Goal: Task Accomplishment & Management: Use online tool/utility

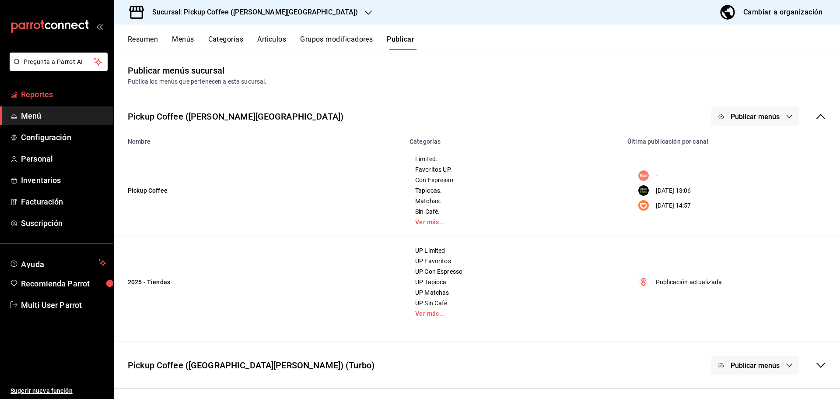
click at [38, 96] on span "Reportes" at bounding box center [63, 94] width 85 height 12
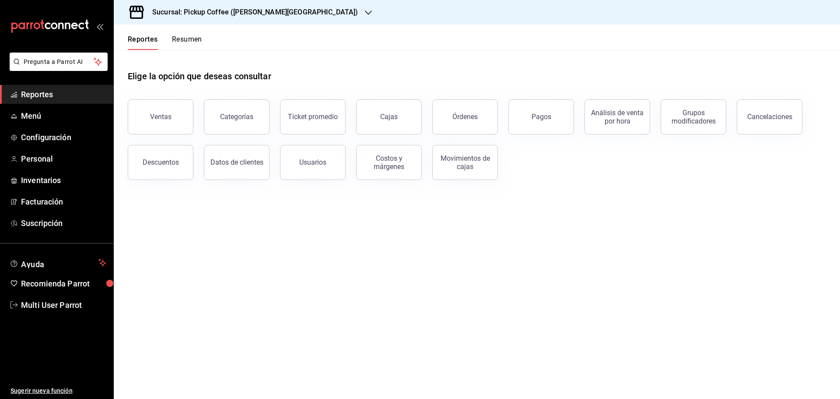
click at [194, 41] on button "Resumen" at bounding box center [187, 42] width 30 height 15
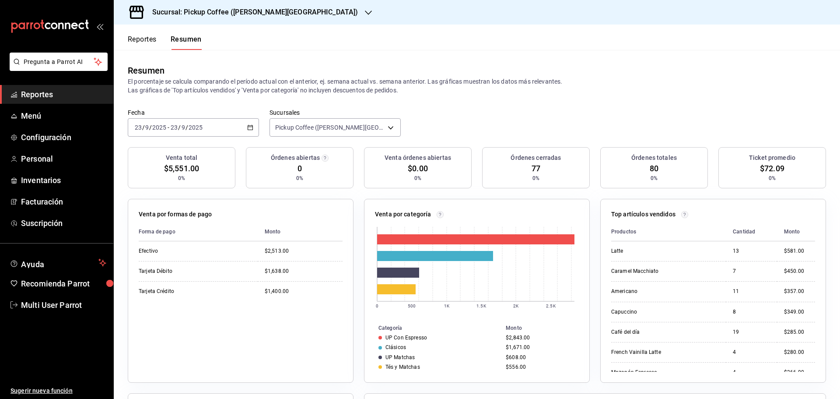
click at [238, 130] on div "[DATE] [DATE] - [DATE] [DATE]" at bounding box center [193, 127] width 131 height 18
click at [146, 153] on span "Hoy" at bounding box center [169, 153] width 68 height 9
click at [144, 41] on button "Reportes" at bounding box center [142, 42] width 29 height 15
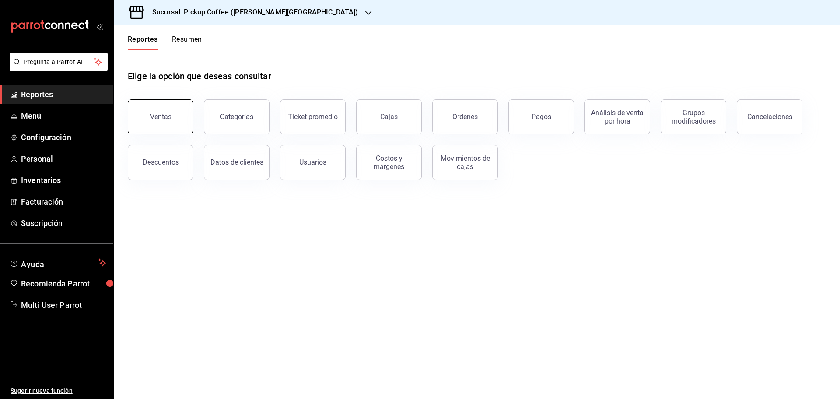
click at [175, 122] on button "Ventas" at bounding box center [161, 116] width 66 height 35
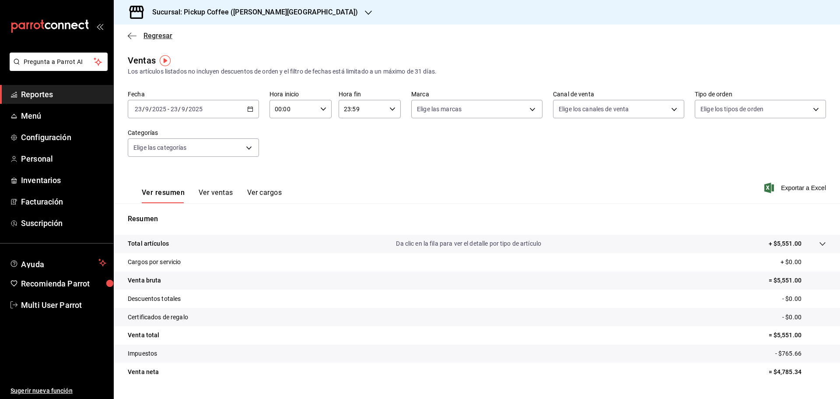
click at [130, 36] on icon "button" at bounding box center [132, 35] width 9 height 0
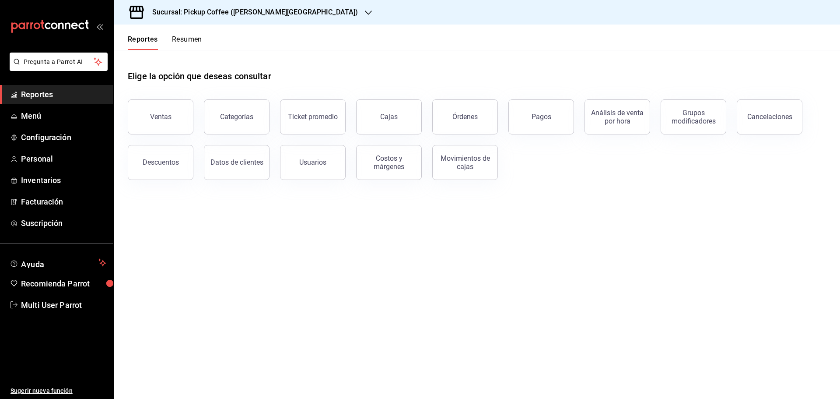
click at [56, 91] on span "Reportes" at bounding box center [63, 94] width 85 height 12
click at [189, 36] on button "Resumen" at bounding box center [187, 42] width 30 height 15
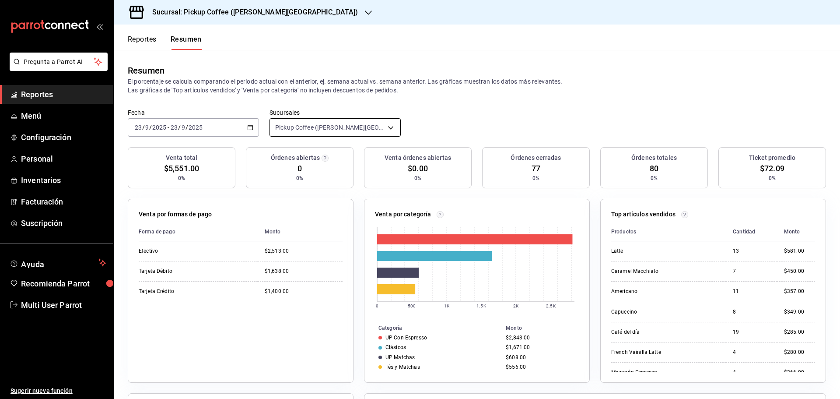
click at [374, 129] on body "Pregunta a Parrot AI Reportes Menú Configuración Personal Inventarios Facturaci…" at bounding box center [420, 199] width 840 height 399
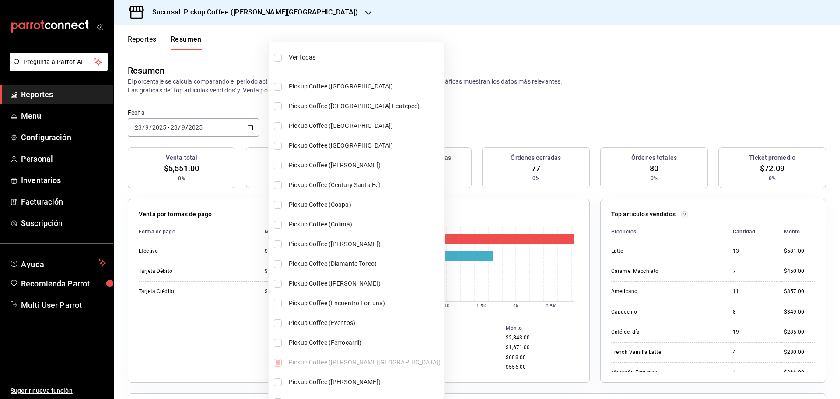
click at [278, 62] on li "Ver todas" at bounding box center [356, 57] width 175 height 23
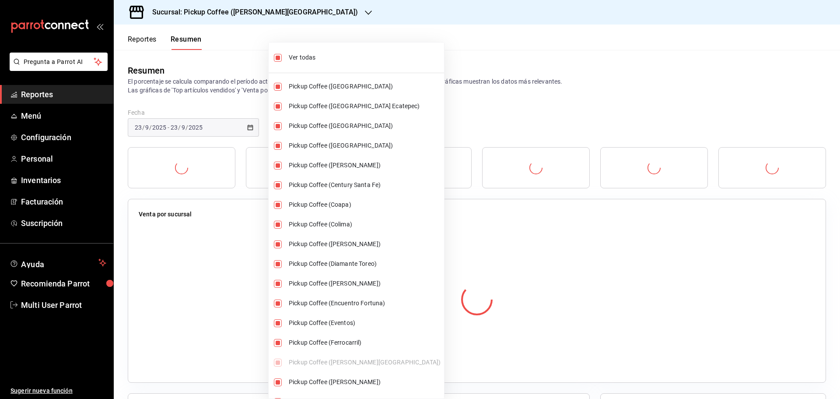
type input "[object Object],[object Object],[object Object],[object Object],[object Object]…"
checkbox input "true"
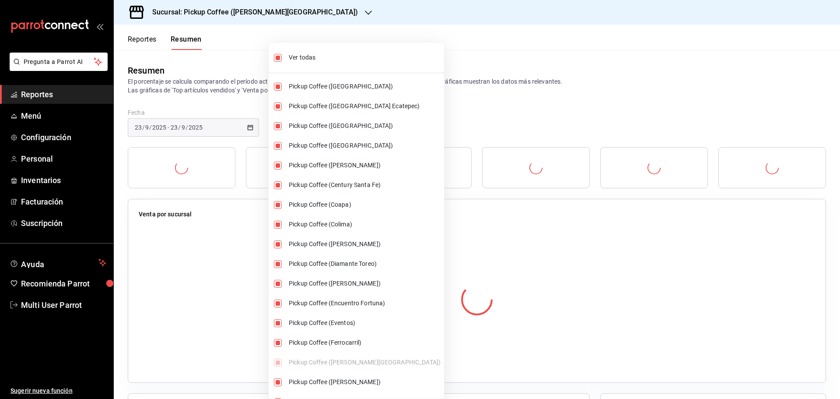
checkbox input "true"
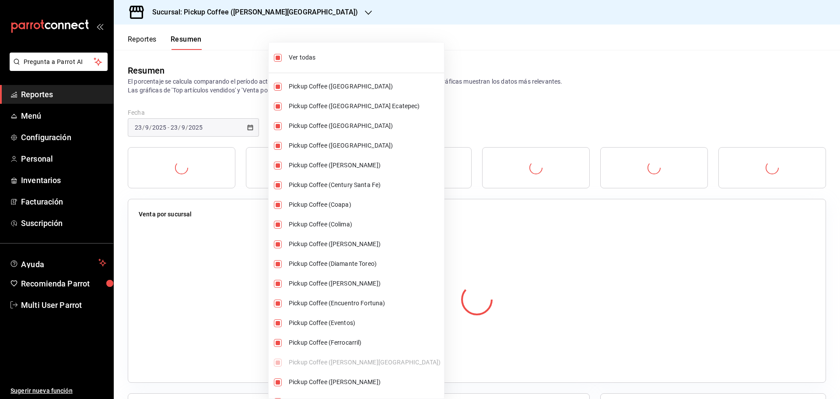
checkbox input "true"
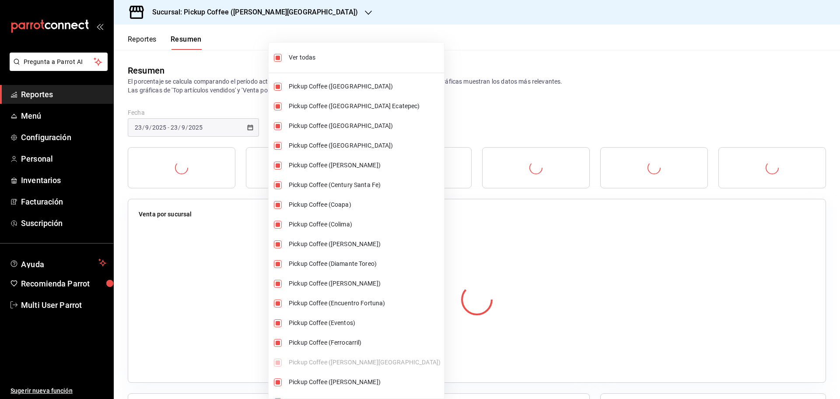
checkbox input "true"
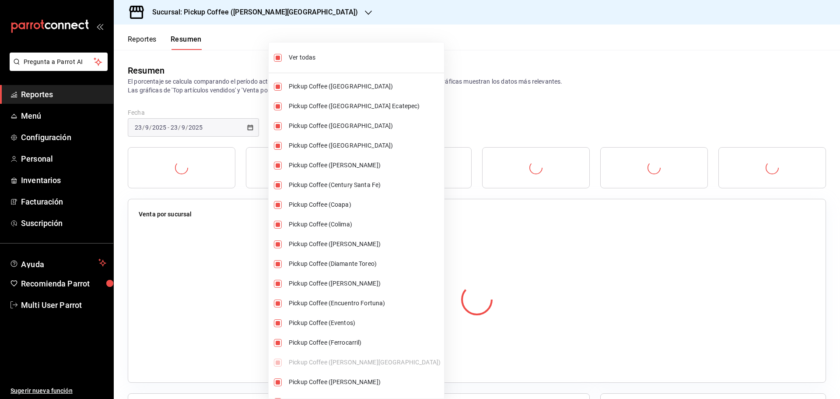
checkbox input "true"
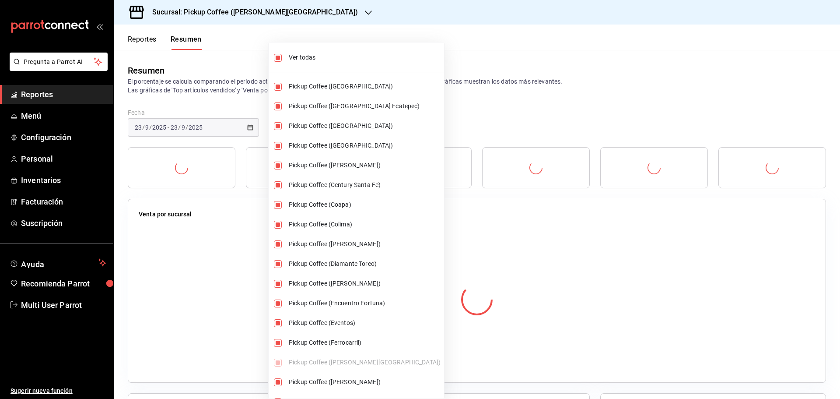
checkbox input "true"
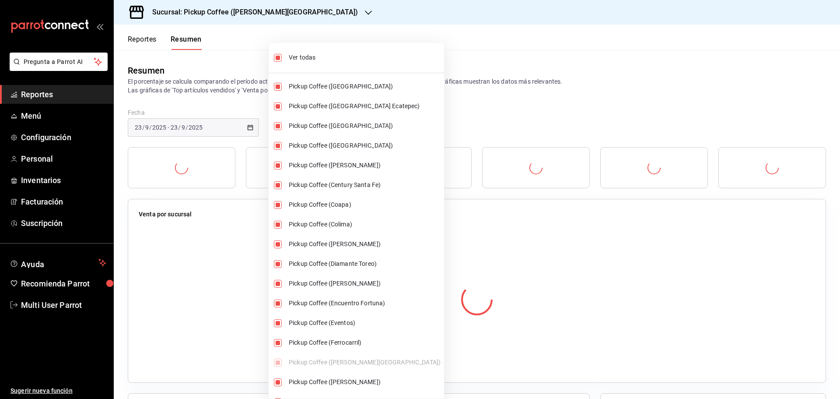
checkbox input "true"
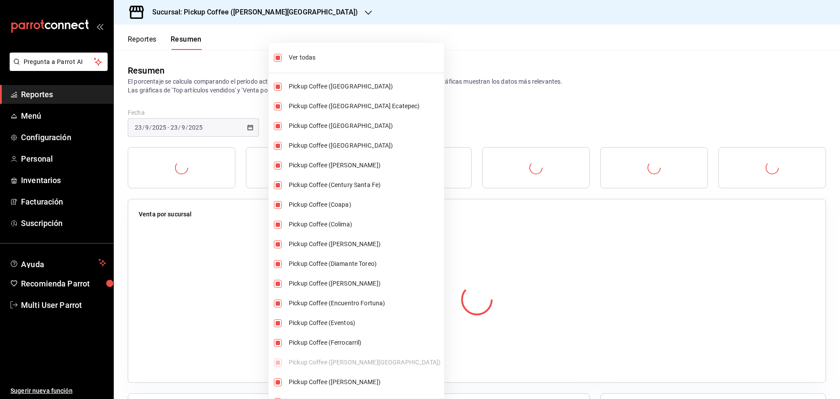
checkbox input "true"
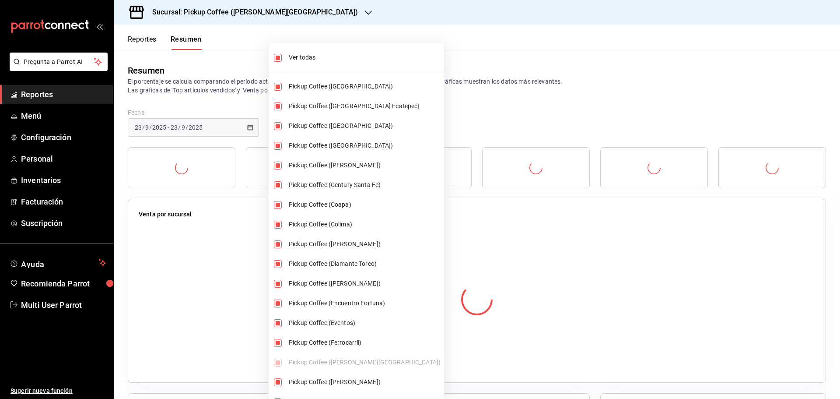
checkbox input "true"
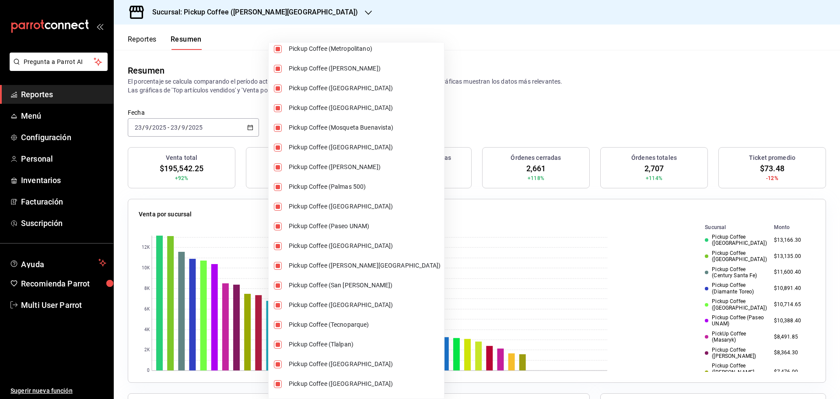
scroll to position [489, 0]
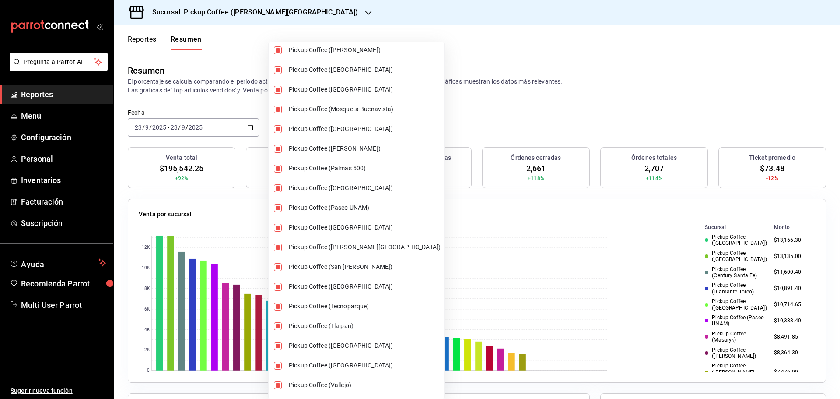
click at [440, 59] on div at bounding box center [420, 199] width 840 height 399
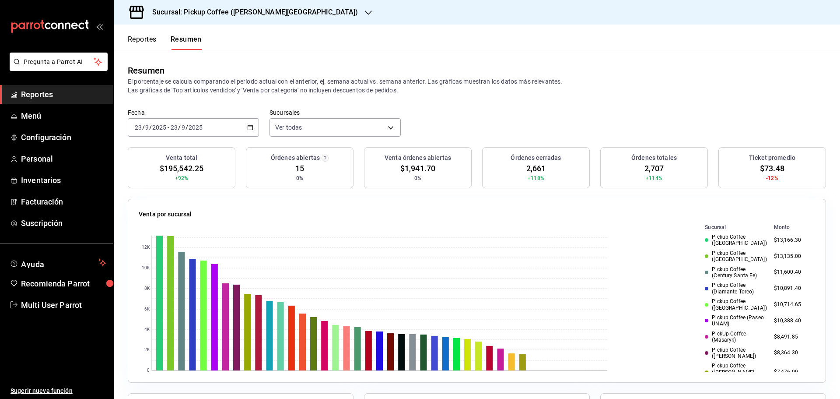
click at [235, 129] on div "[DATE] [DATE] - [DATE] [DATE]" at bounding box center [193, 127] width 131 height 18
click at [154, 157] on span "Hoy" at bounding box center [169, 153] width 68 height 9
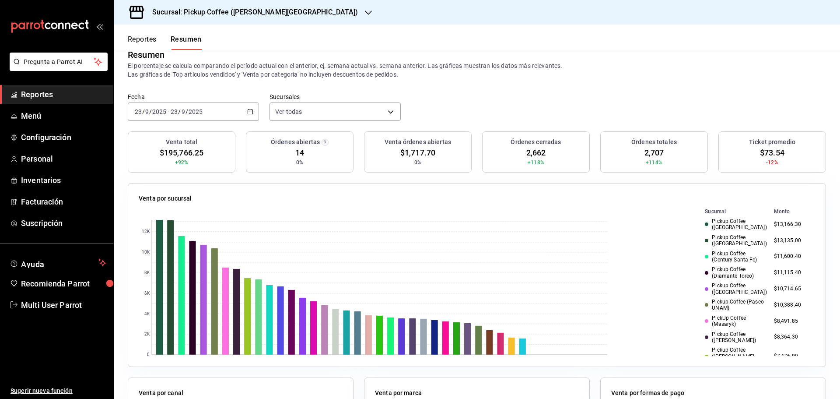
scroll to position [44, 0]
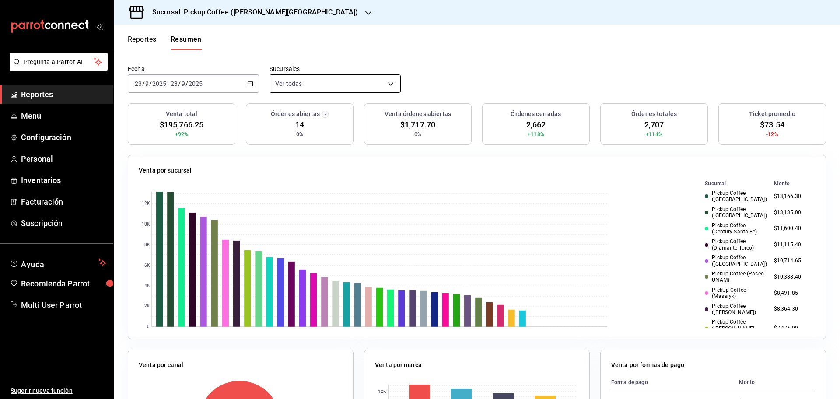
click at [374, 88] on body "Pregunta a Parrot AI Reportes Menú Configuración Personal Inventarios Facturaci…" at bounding box center [420, 199] width 840 height 399
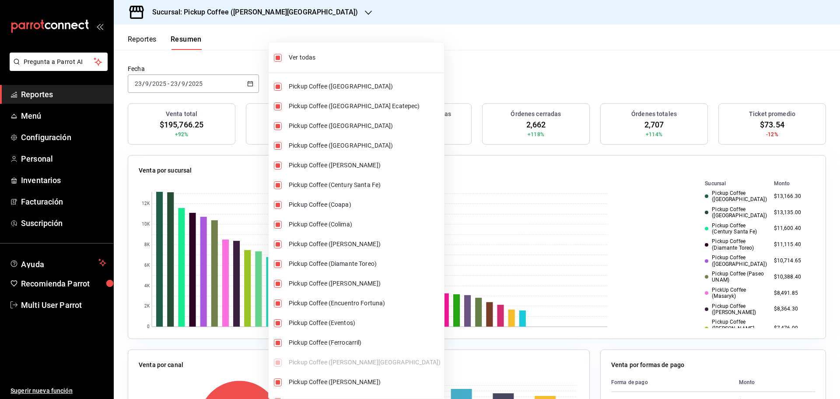
click at [475, 62] on div at bounding box center [420, 199] width 840 height 399
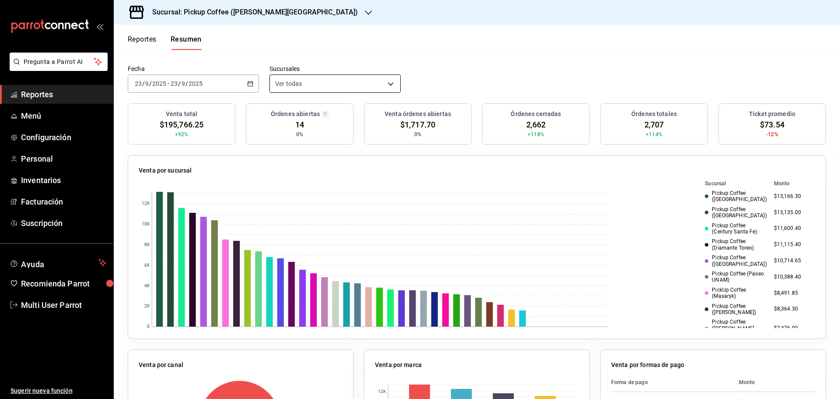
click at [358, 86] on body "Pregunta a Parrot AI Reportes Menú Configuración Personal Inventarios Facturaci…" at bounding box center [420, 199] width 840 height 399
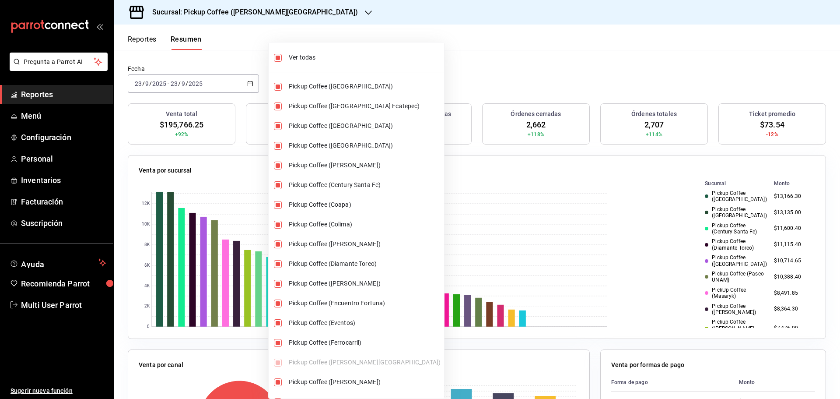
click at [280, 58] on input "checkbox" at bounding box center [278, 58] width 8 height 8
checkbox input "false"
type input "[object Object]"
checkbox input "false"
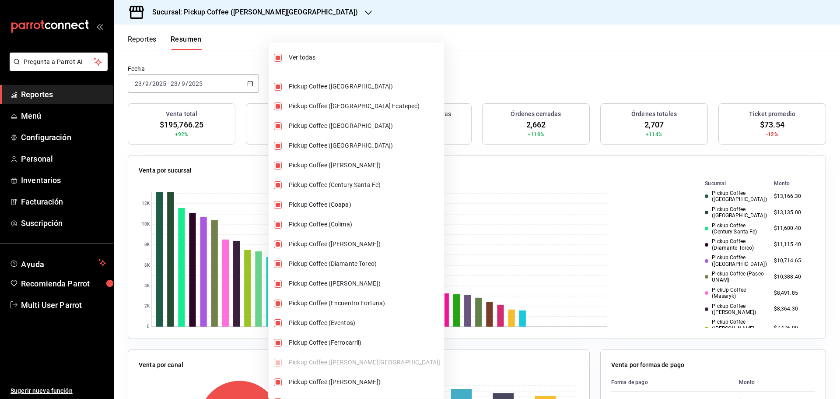
checkbox input "false"
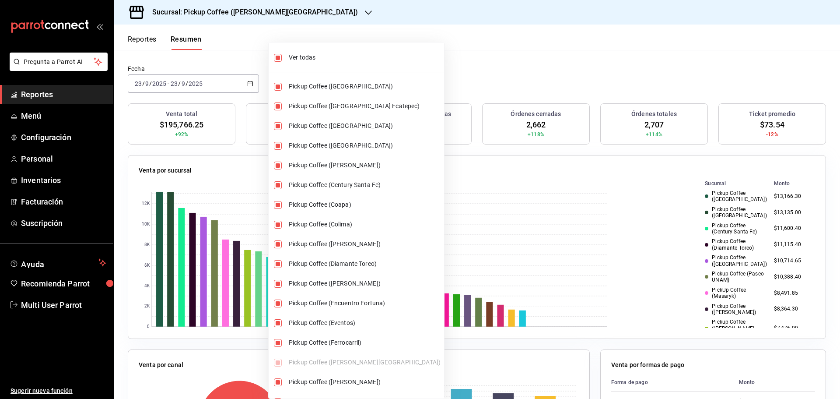
checkbox input "false"
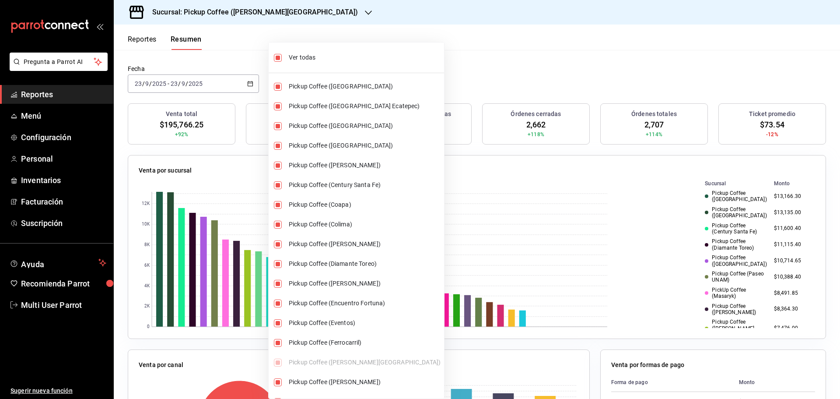
checkbox input "false"
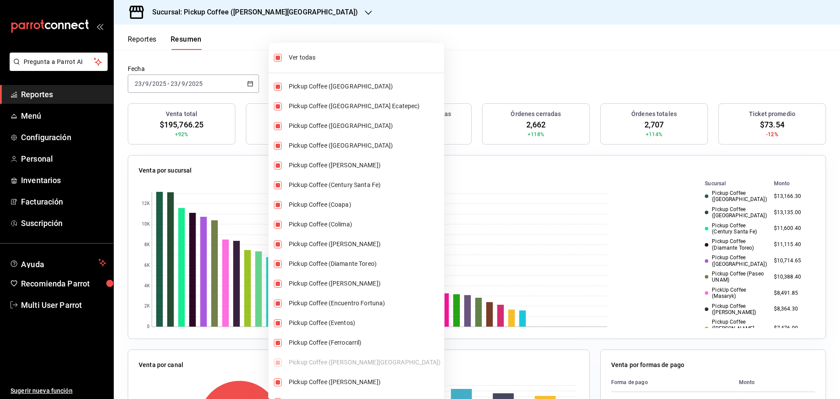
checkbox input "false"
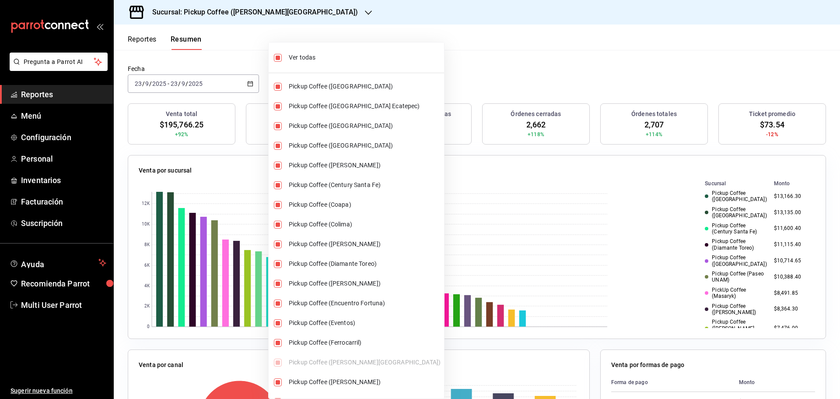
checkbox input "false"
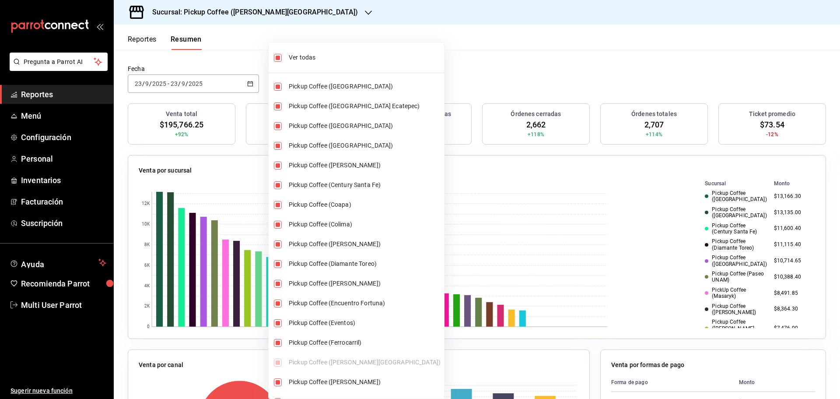
checkbox input "false"
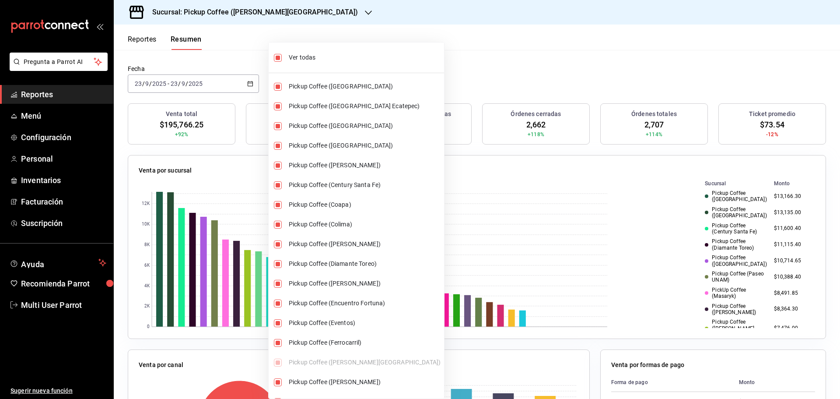
checkbox input "false"
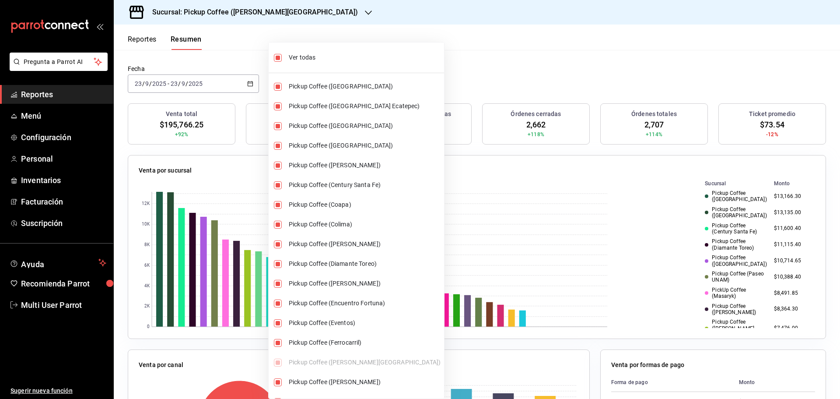
checkbox input "false"
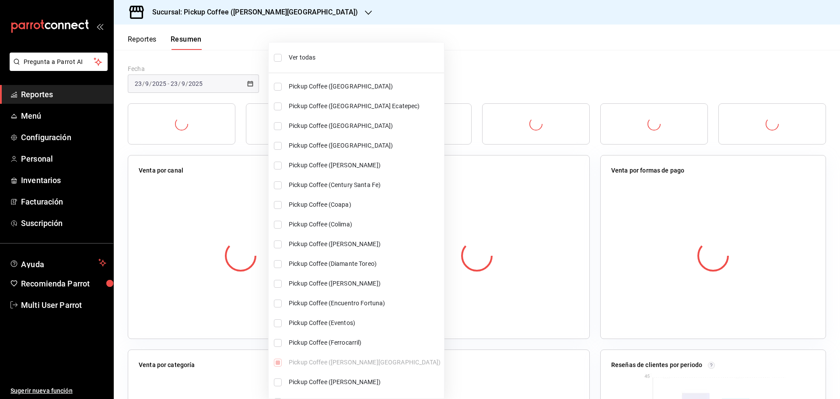
click at [426, 66] on div at bounding box center [420, 199] width 840 height 399
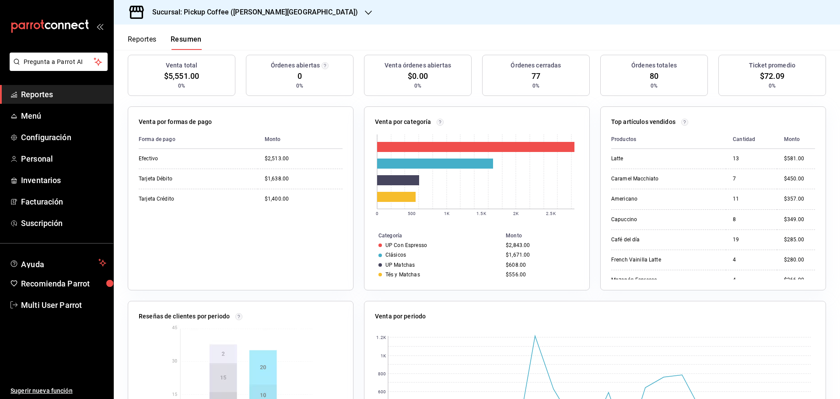
scroll to position [0, 0]
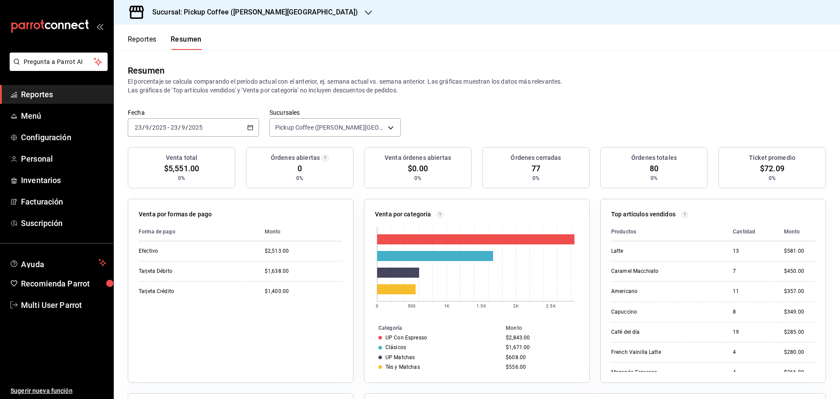
click at [143, 42] on button "Reportes" at bounding box center [142, 42] width 29 height 15
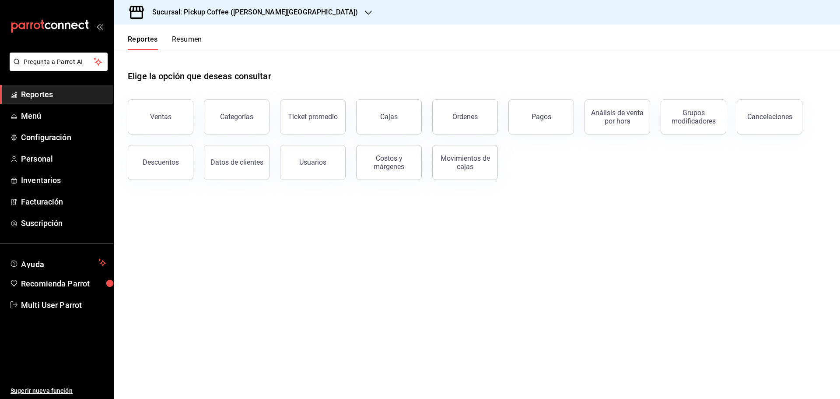
click at [54, 94] on span "Reportes" at bounding box center [63, 94] width 85 height 12
click at [239, 114] on div "Categorías" at bounding box center [236, 116] width 33 height 8
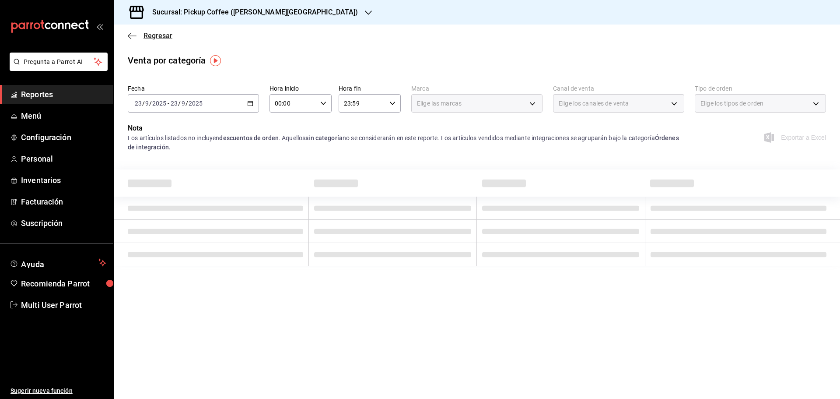
click at [128, 33] on icon "button" at bounding box center [132, 36] width 9 height 8
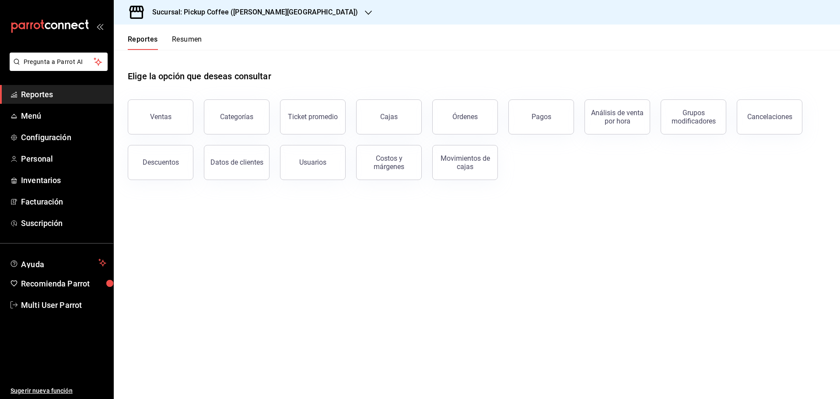
click at [176, 40] on button "Resumen" at bounding box center [187, 42] width 30 height 15
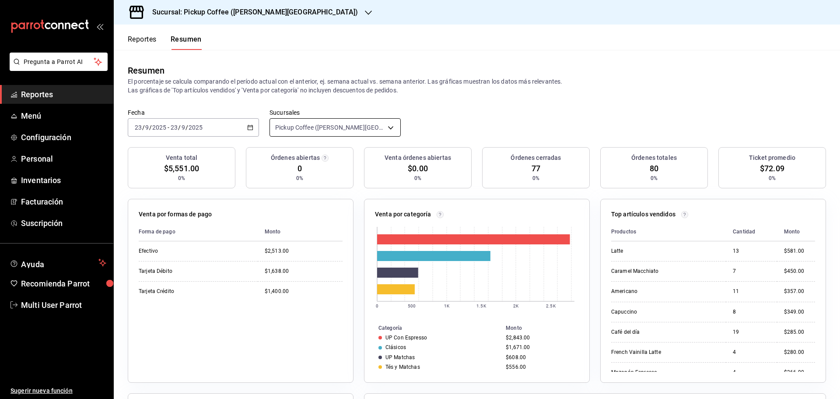
click at [390, 132] on body "Pregunta a Parrot AI Reportes Menú Configuración Personal Inventarios Facturaci…" at bounding box center [420, 199] width 840 height 399
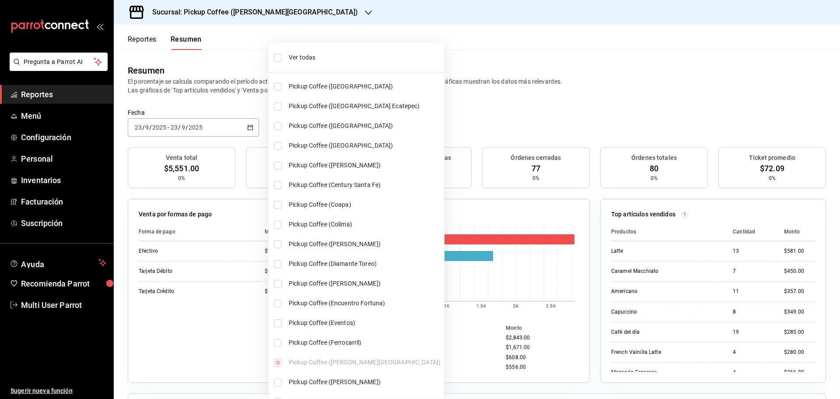
click at [279, 63] on li "Ver todas" at bounding box center [356, 57] width 175 height 23
type input "[object Object],[object Object],[object Object],[object Object],[object Object]…"
checkbox input "true"
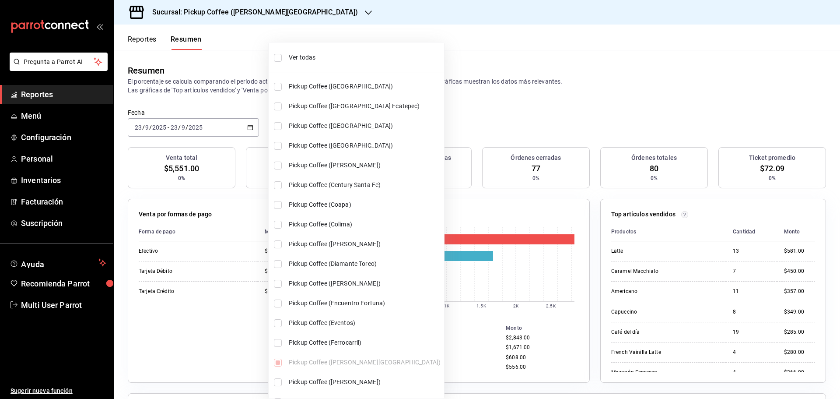
checkbox input "true"
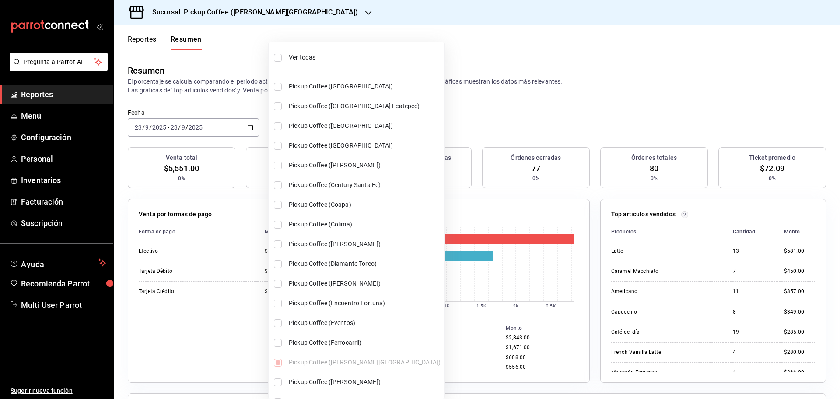
checkbox input "true"
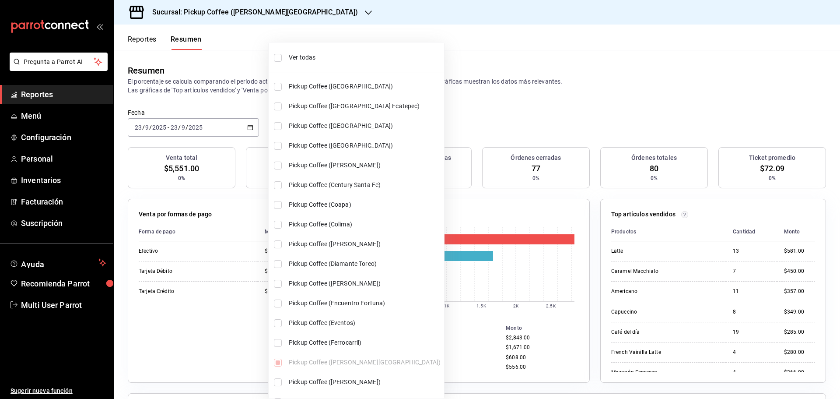
checkbox input "true"
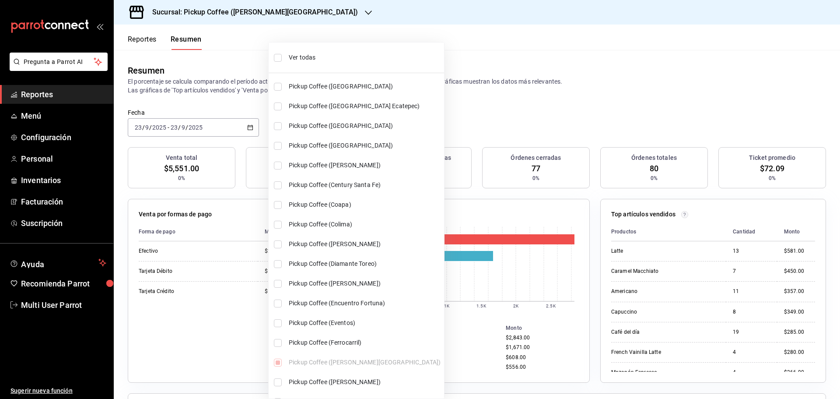
checkbox input "true"
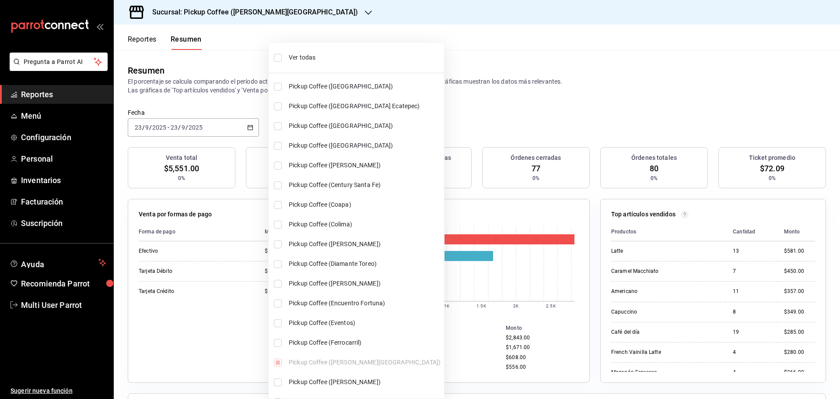
checkbox input "true"
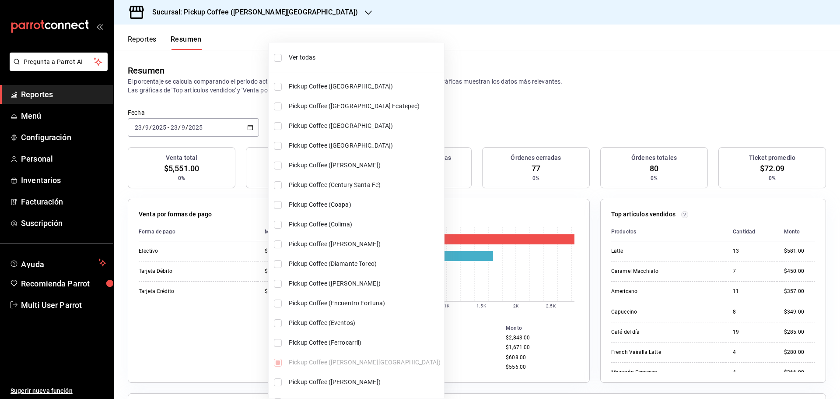
checkbox input "true"
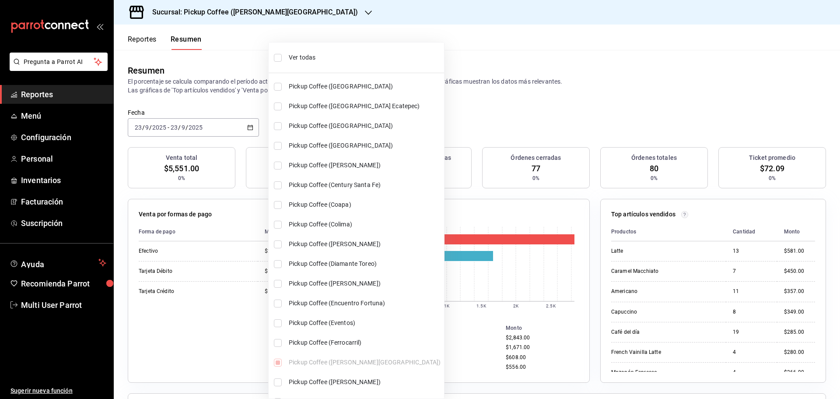
checkbox input "true"
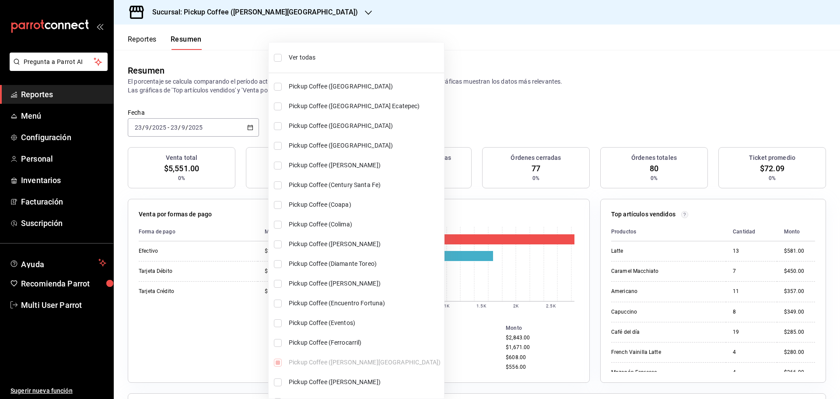
checkbox input "true"
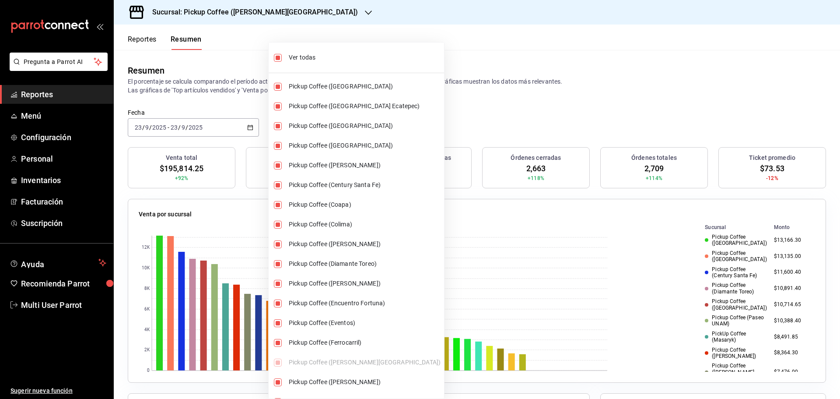
click at [494, 111] on div at bounding box center [420, 199] width 840 height 399
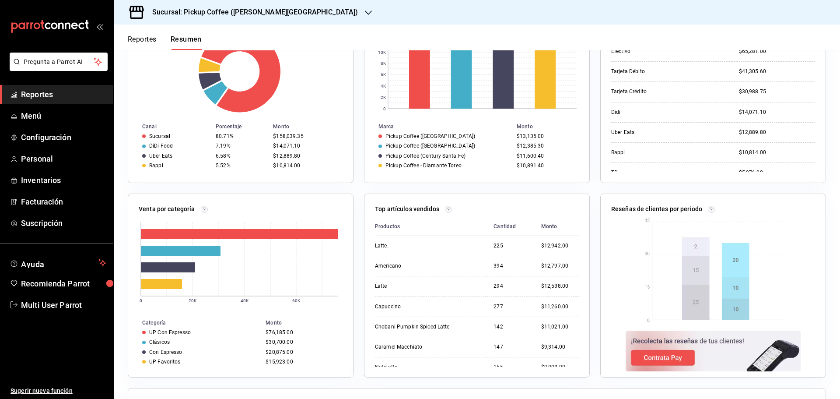
click at [238, 11] on h3 "Sucursal: Pickup Coffee ([PERSON_NAME][GEOGRAPHIC_DATA])" at bounding box center [251, 12] width 213 height 10
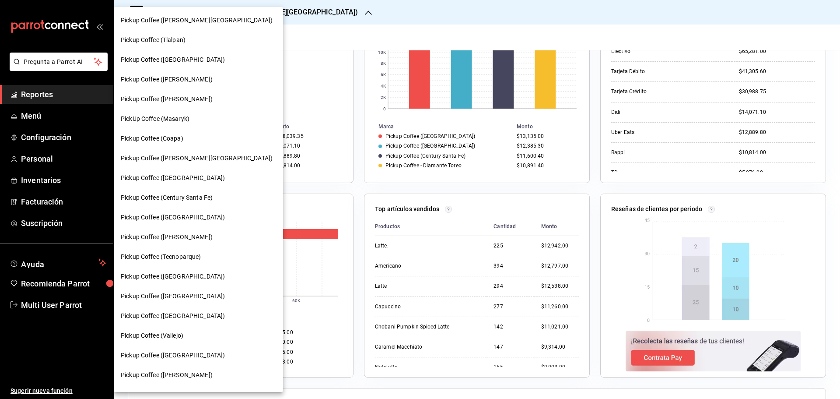
click at [48, 137] on div at bounding box center [420, 199] width 840 height 399
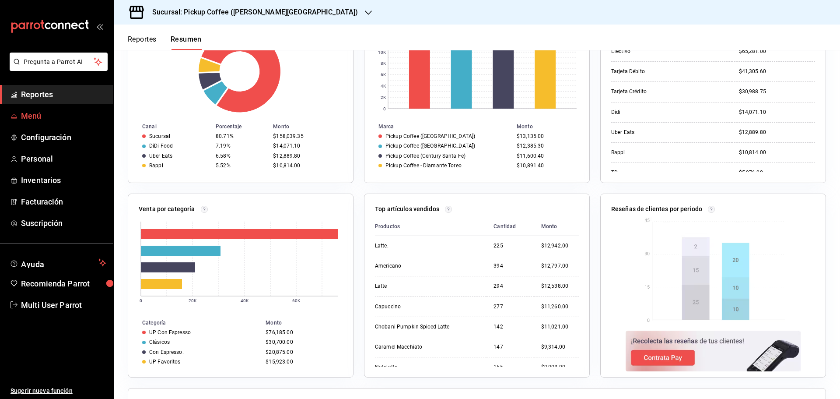
click at [38, 114] on span "Menú" at bounding box center [63, 116] width 85 height 12
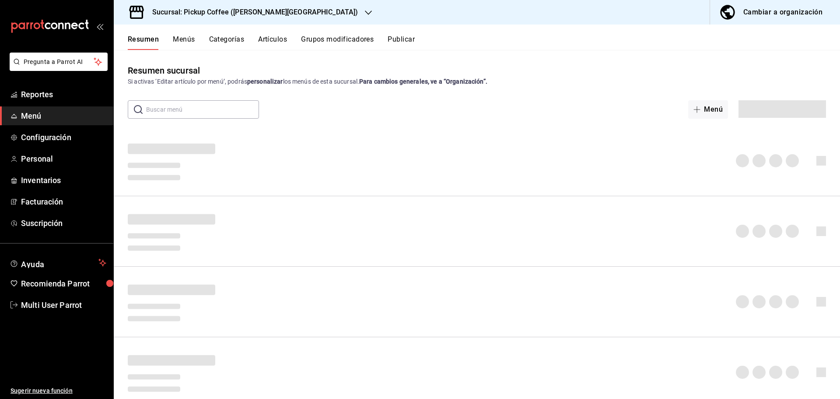
click at [787, 14] on div "Cambiar a organización" at bounding box center [782, 12] width 79 height 12
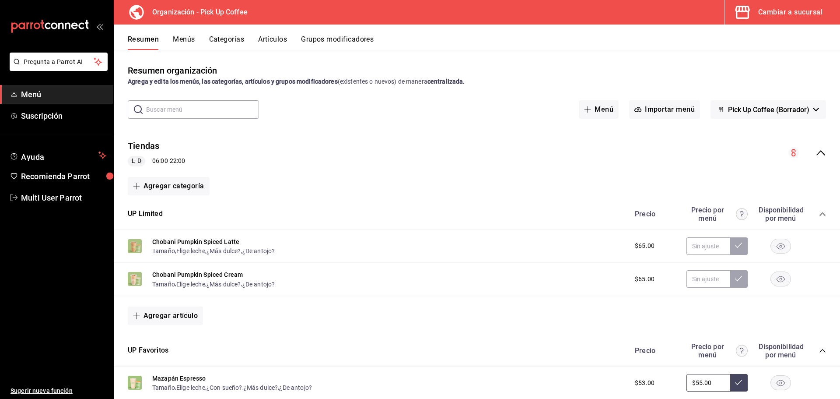
click at [815, 151] on icon "collapse-menu-row" at bounding box center [820, 152] width 10 height 10
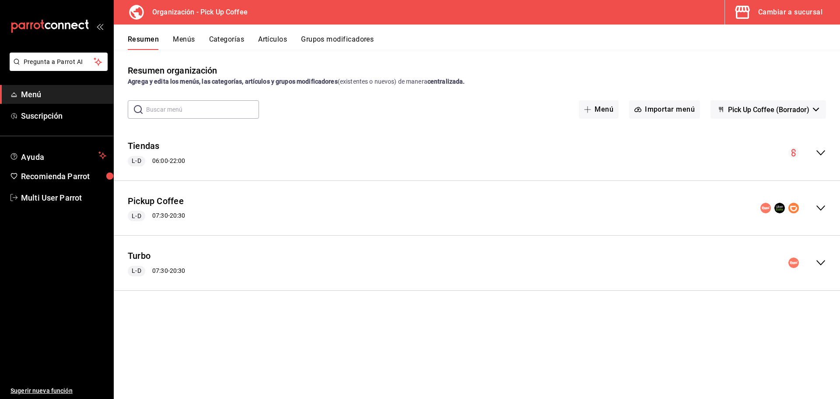
click at [191, 42] on button "Menús" at bounding box center [184, 42] width 22 height 15
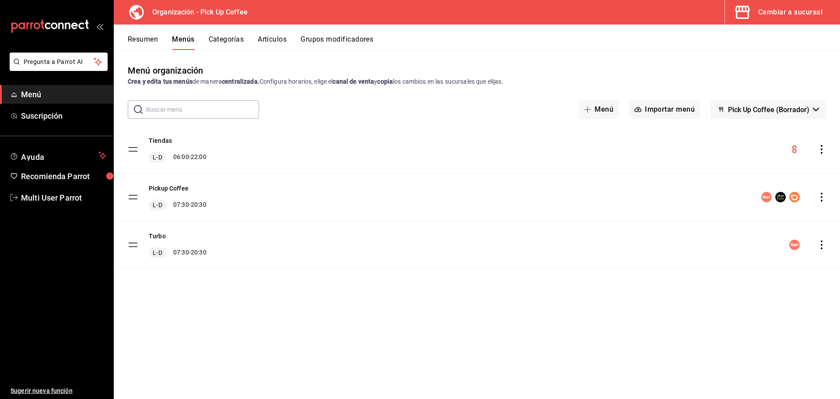
click at [821, 195] on icon "actions" at bounding box center [821, 196] width 9 height 9
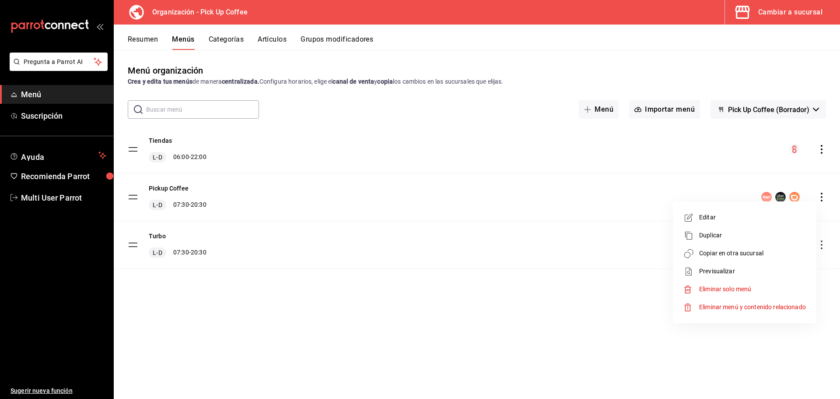
click at [731, 253] on span "Copiar en otra sucursal" at bounding box center [752, 252] width 107 height 9
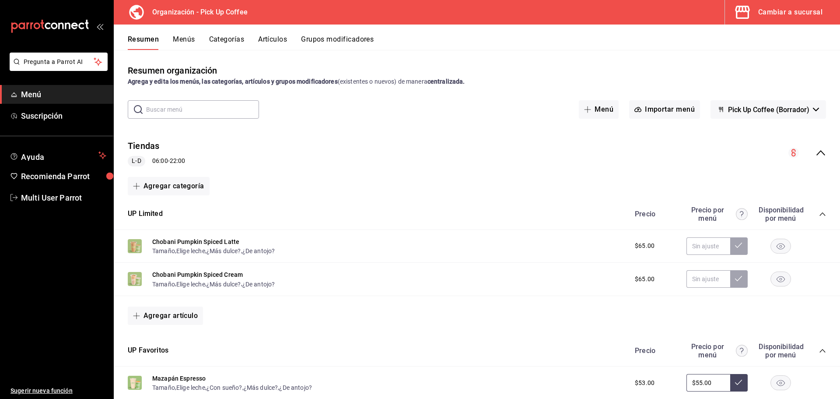
click at [181, 40] on button "Menús" at bounding box center [184, 42] width 22 height 15
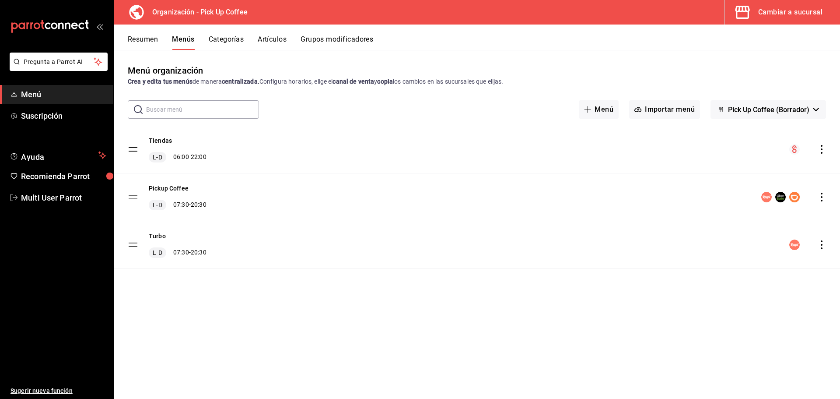
click at [820, 196] on icon "actions" at bounding box center [821, 196] width 9 height 9
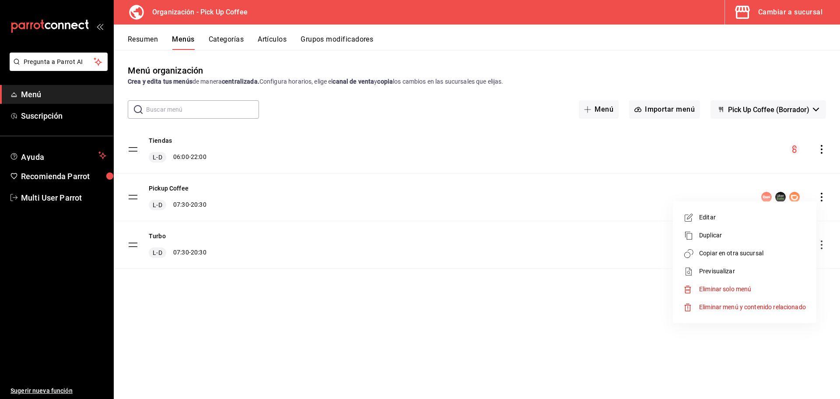
click at [719, 253] on span "Copiar en otra sucursal" at bounding box center [752, 252] width 107 height 9
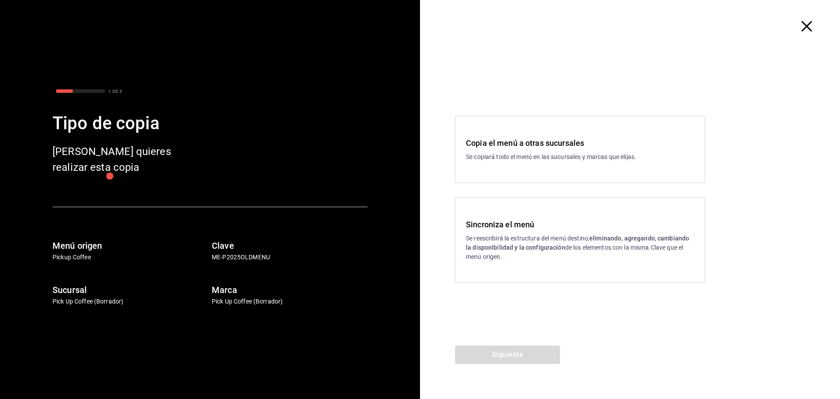
click at [504, 231] on div "Sincroniza el menú Se reescribirá la estructura del menú destino; eliminando, a…" at bounding box center [580, 239] width 228 height 43
click at [507, 352] on button "Siguiente" at bounding box center [507, 354] width 105 height 18
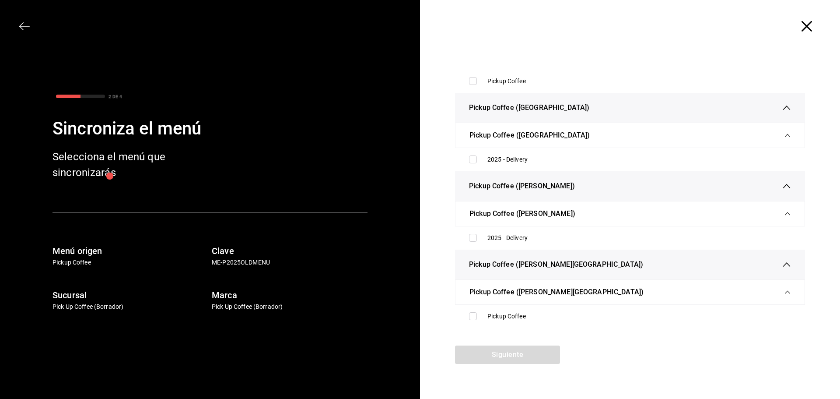
scroll to position [2581, 0]
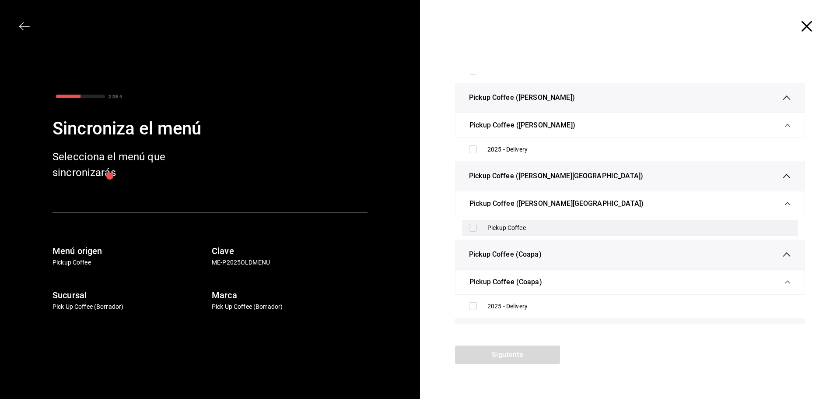
click at [510, 226] on div "Pickup Coffee" at bounding box center [639, 227] width 304 height 9
checkbox input "true"
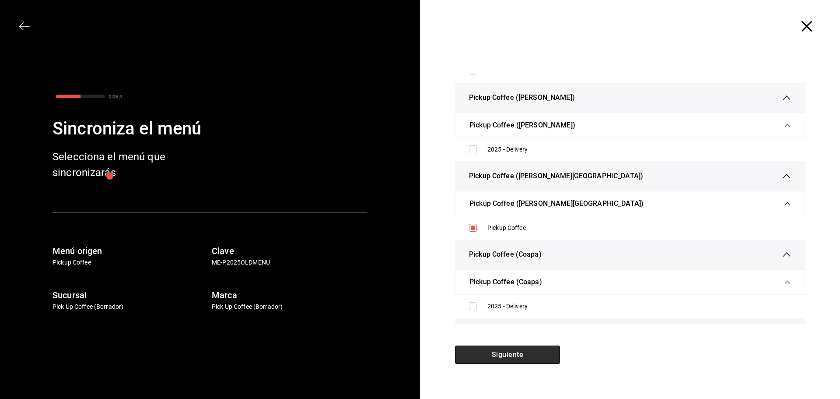
click at [507, 353] on button "Siguiente" at bounding box center [507, 354] width 105 height 18
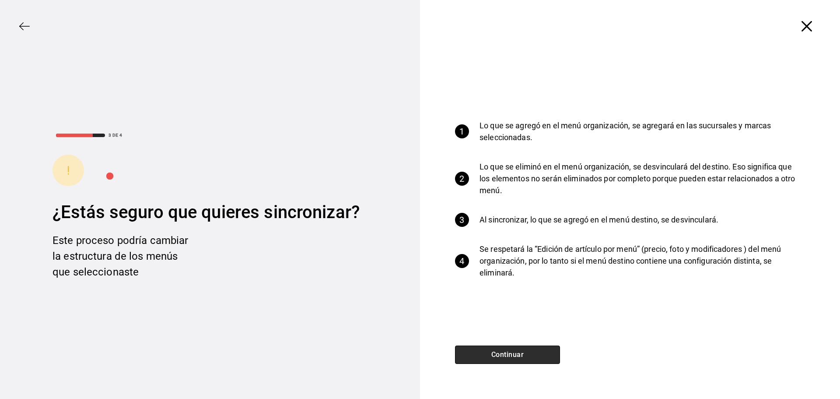
click at [506, 353] on button "Continuar" at bounding box center [507, 354] width 105 height 18
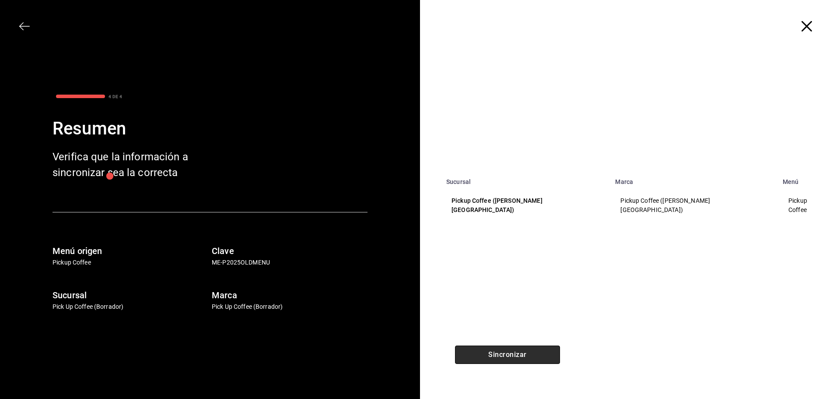
click at [506, 353] on button "Sincronizar" at bounding box center [507, 354] width 105 height 18
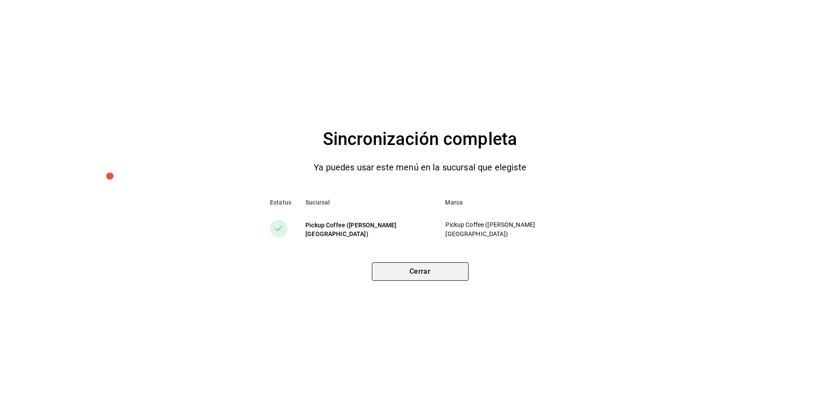
click at [411, 270] on button "Cerrar" at bounding box center [420, 271] width 97 height 18
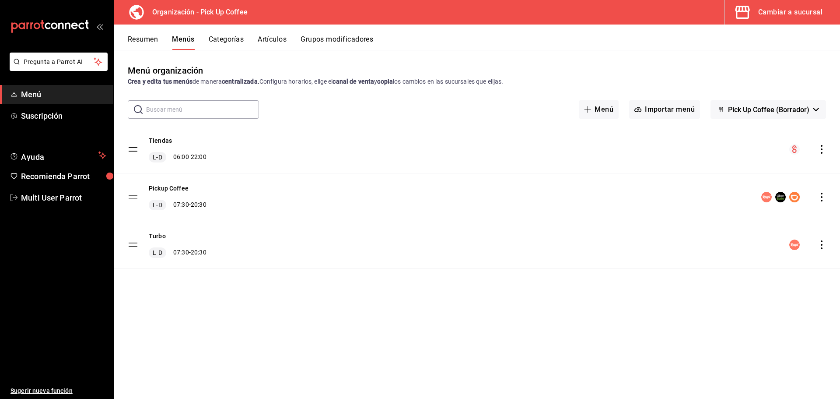
click at [772, 15] on div "Cambiar a sucursal" at bounding box center [790, 12] width 64 height 12
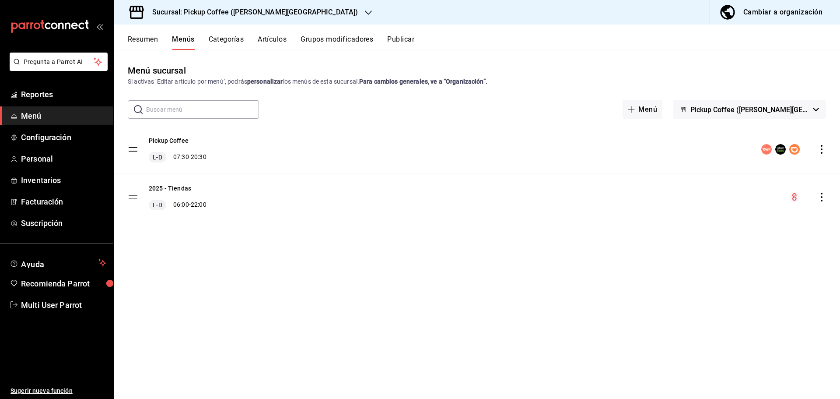
click at [402, 38] on button "Publicar" at bounding box center [400, 42] width 27 height 15
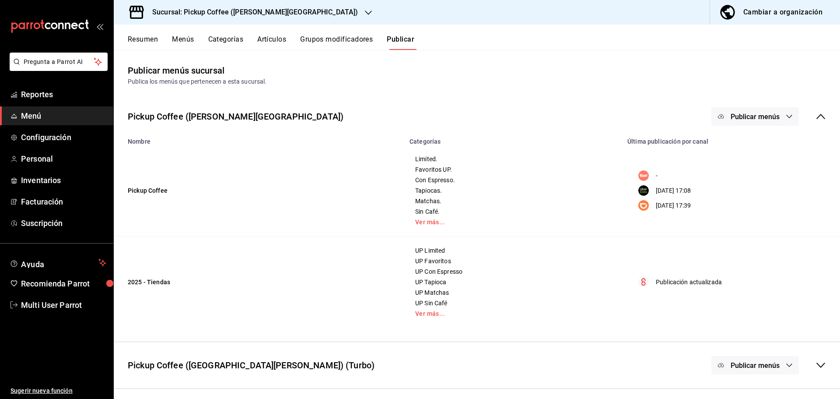
click at [790, 113] on icon "button" at bounding box center [789, 116] width 7 height 7
click at [752, 193] on span "DiDi Food" at bounding box center [768, 193] width 42 height 9
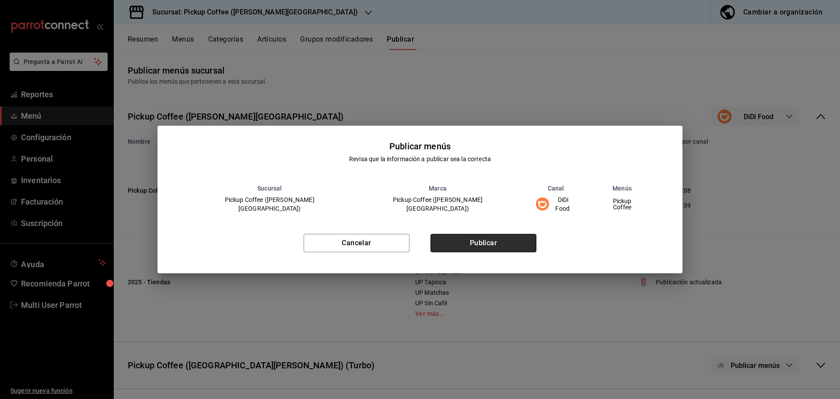
click at [499, 238] on button "Publicar" at bounding box center [483, 243] width 106 height 18
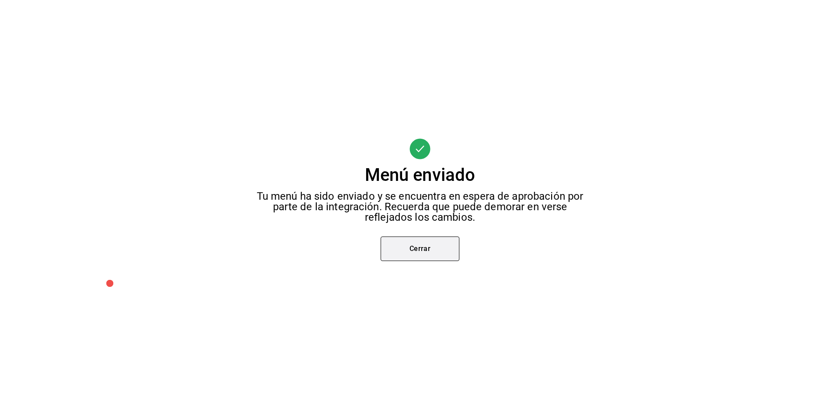
click at [434, 249] on button "Cerrar" at bounding box center [420, 248] width 79 height 24
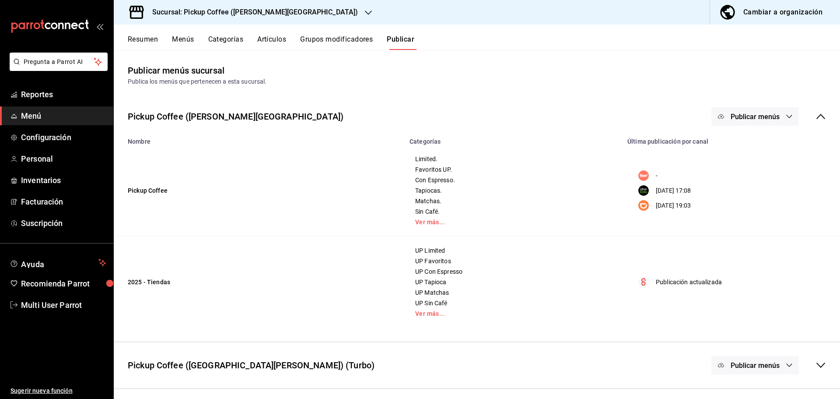
click at [269, 12] on h3 "Sucursal: Pickup Coffee ([PERSON_NAME][GEOGRAPHIC_DATA])" at bounding box center [251, 12] width 213 height 10
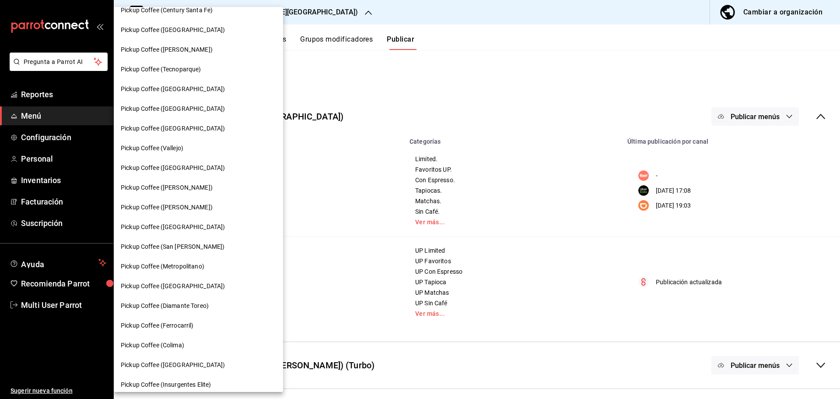
scroll to position [167, 0]
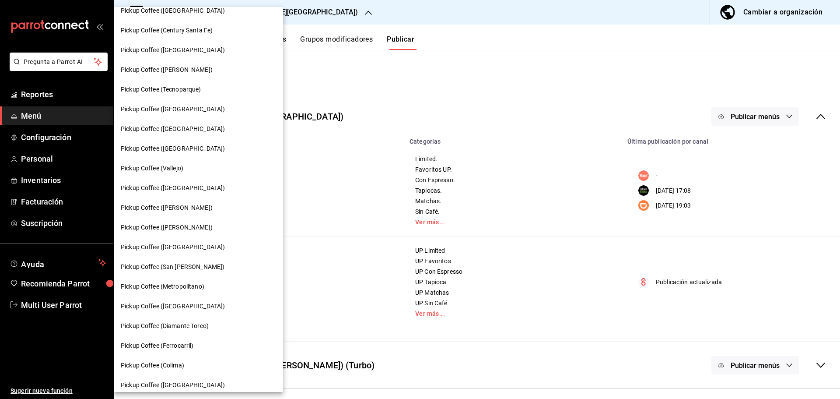
click at [174, 171] on span "Pickup Coffee (Vallejo)" at bounding box center [152, 168] width 63 height 9
